Goal: Task Accomplishment & Management: Manage account settings

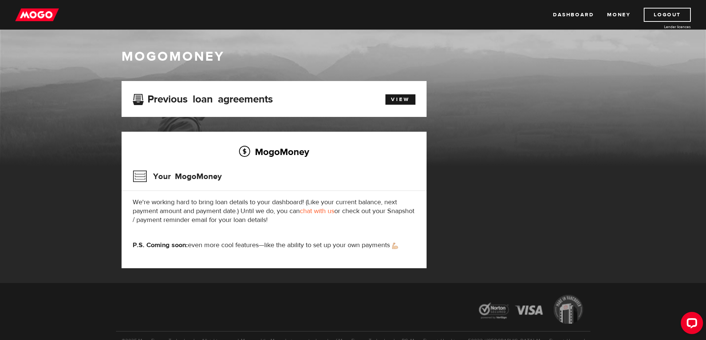
click at [32, 19] on img at bounding box center [37, 15] width 44 height 14
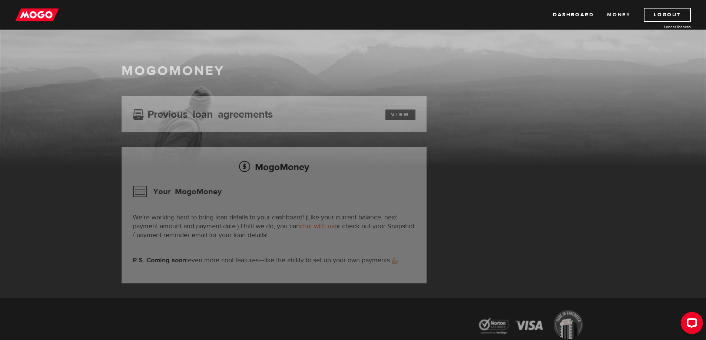
click at [619, 13] on link "Money" at bounding box center [618, 15] width 23 height 14
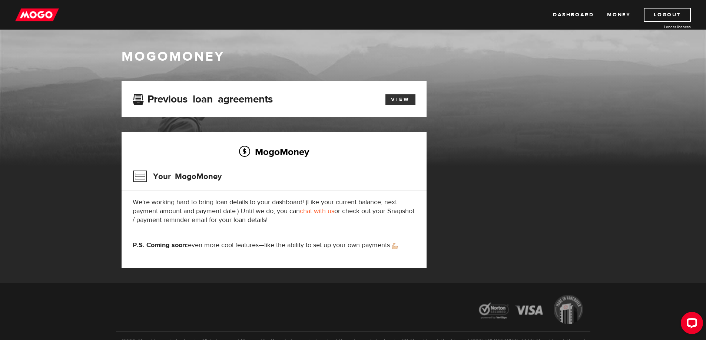
click at [391, 95] on link "View" at bounding box center [400, 99] width 30 height 10
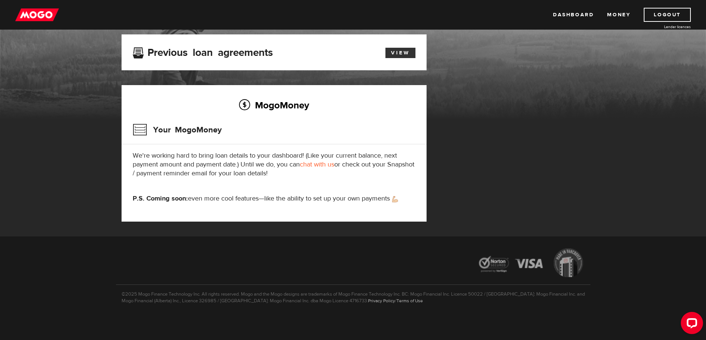
click at [392, 56] on link "View" at bounding box center [400, 53] width 30 height 10
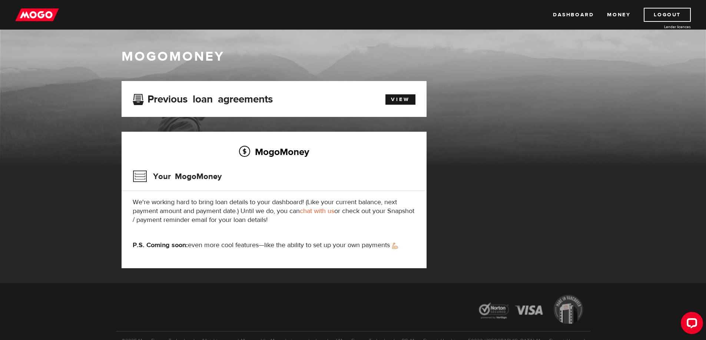
click at [39, 13] on img at bounding box center [37, 15] width 44 height 14
